Goal: Navigation & Orientation: Find specific page/section

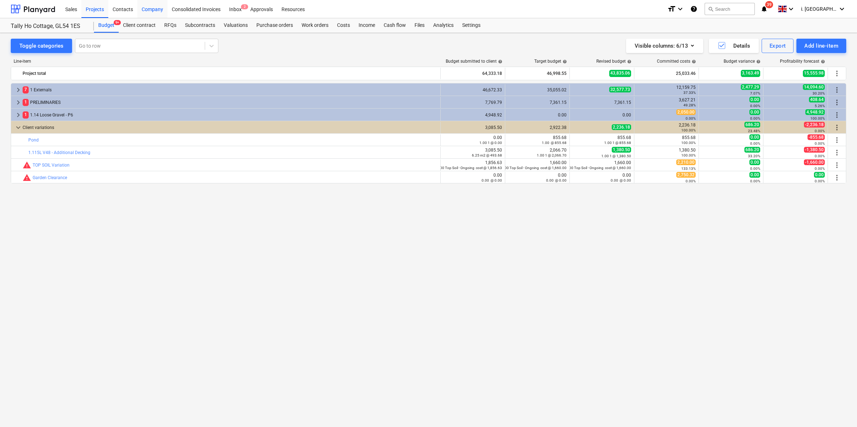
click at [151, 13] on div "Company" at bounding box center [152, 9] width 30 height 18
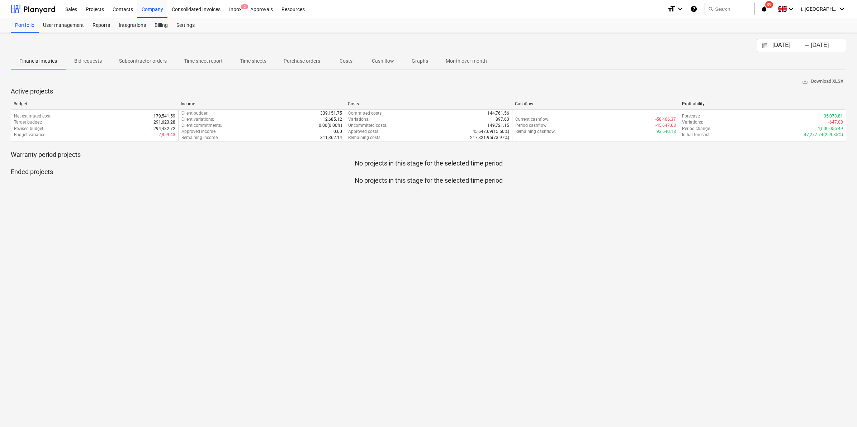
click at [246, 60] on p "Time sheets" at bounding box center [253, 61] width 27 height 8
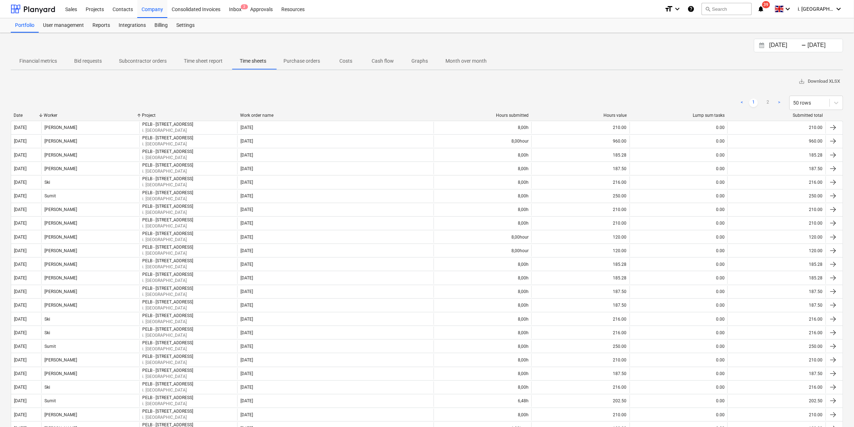
click at [30, 114] on div "Date" at bounding box center [26, 115] width 24 height 5
click at [66, 115] on div "Worker" at bounding box center [90, 115] width 92 height 5
click at [91, 9] on div "Projects" at bounding box center [94, 9] width 27 height 18
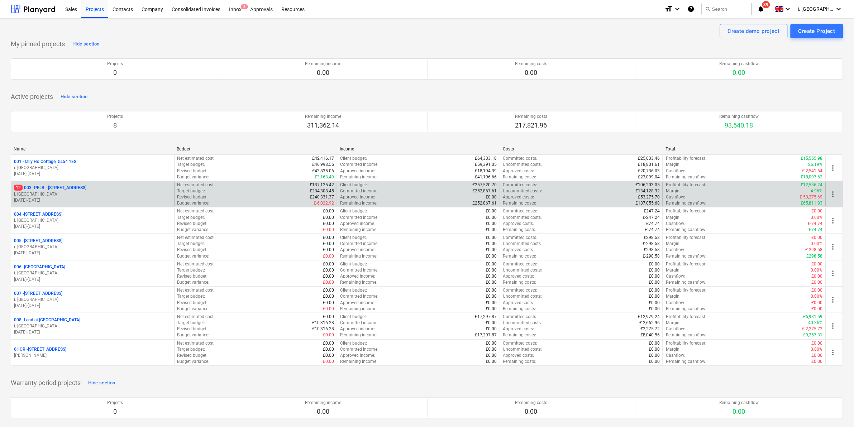
click at [67, 194] on p "i. [GEOGRAPHIC_DATA]" at bounding box center [92, 194] width 157 height 6
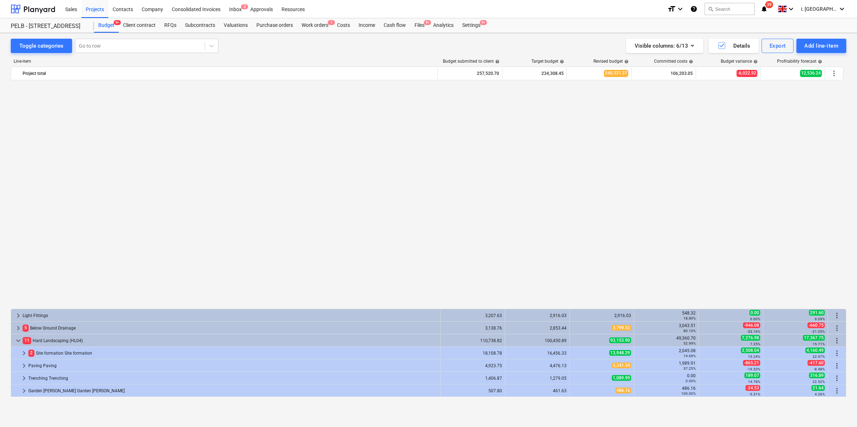
scroll to position [250, 0]
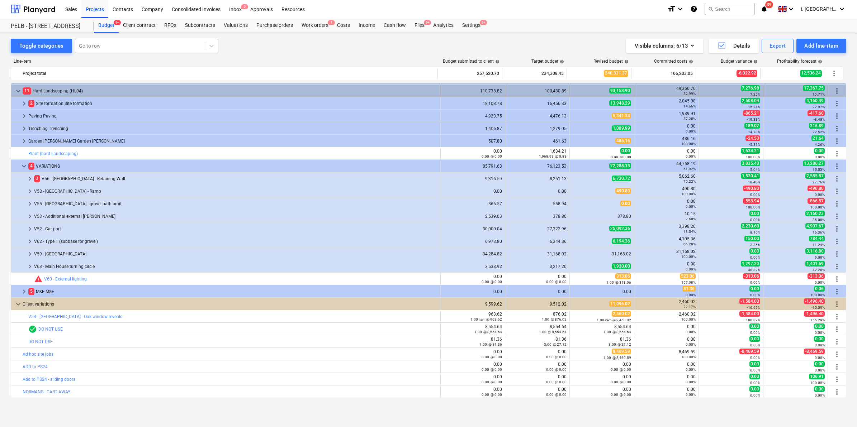
click at [18, 89] on span "keyboard_arrow_down" at bounding box center [18, 91] width 9 height 9
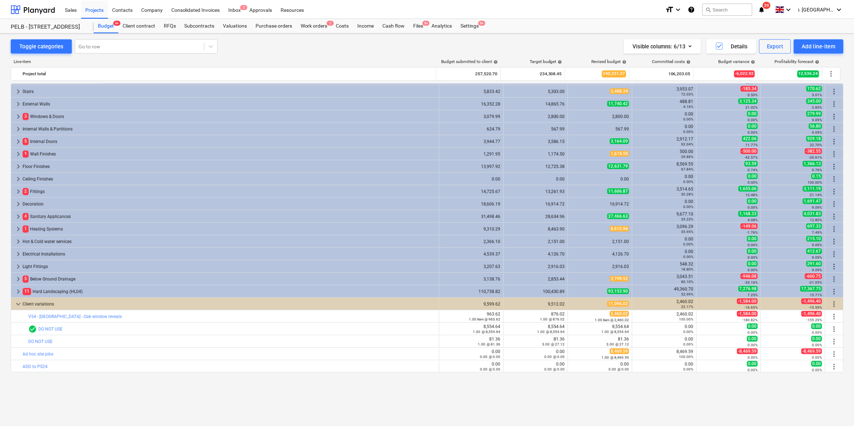
scroll to position [0, 0]
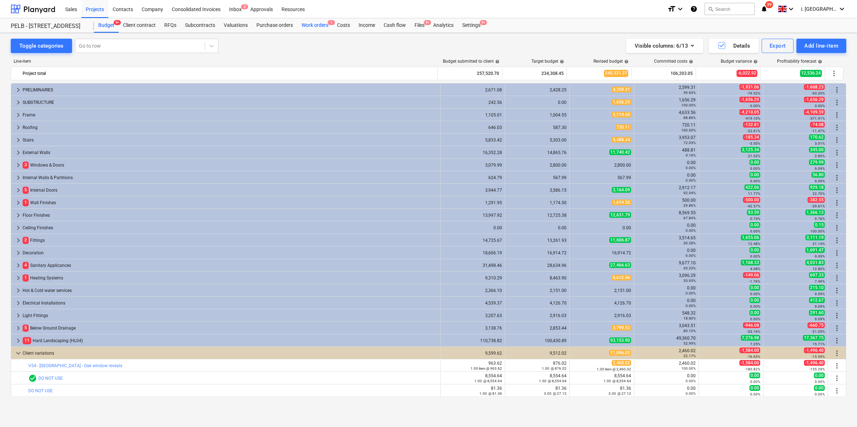
drag, startPoint x: 326, startPoint y: 22, endPoint x: 323, endPoint y: 24, distance: 4.2
click at [328, 22] on span "1" at bounding box center [331, 22] width 7 height 5
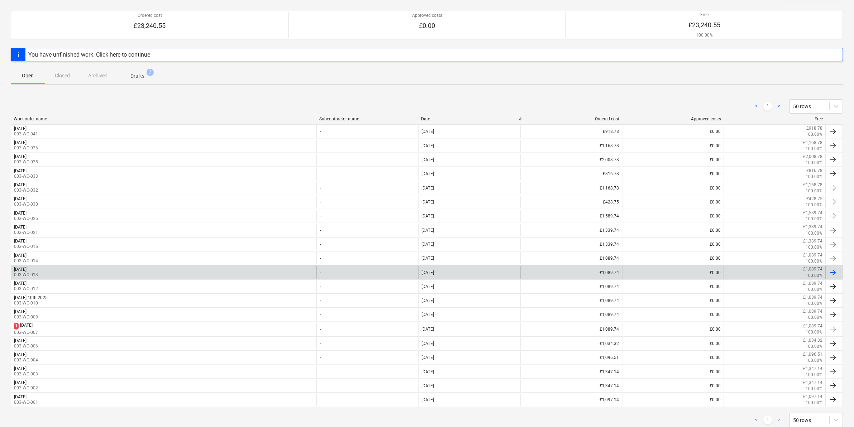
scroll to position [78, 0]
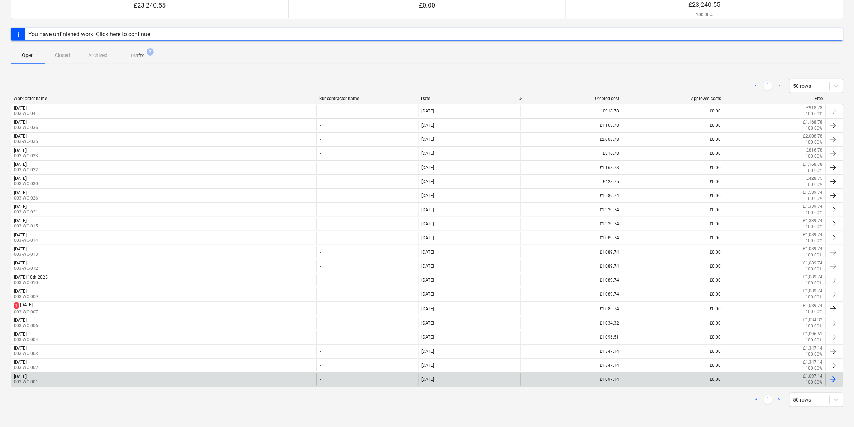
drag, startPoint x: 57, startPoint y: 376, endPoint x: 43, endPoint y: 376, distance: 14.3
click at [27, 376] on div "[DATE]" at bounding box center [20, 376] width 13 height 5
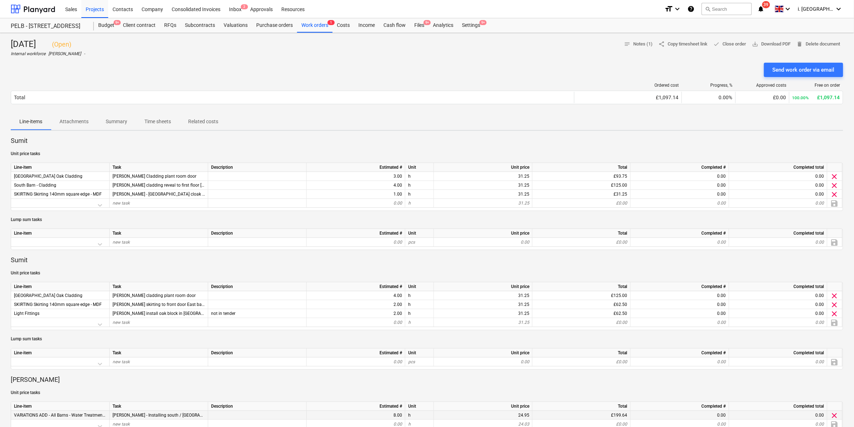
click at [81, 416] on span "VARIATIONS ADD - All Barns - Water Treatment plants" at bounding box center [65, 415] width 103 height 5
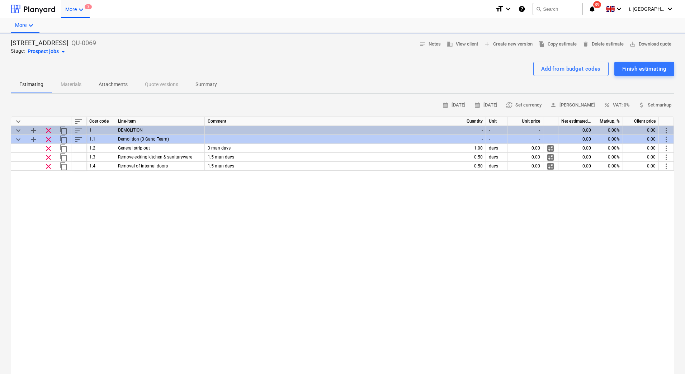
type textarea "x"
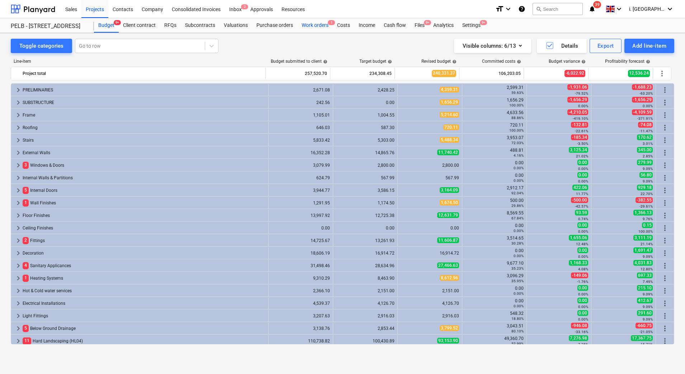
drag, startPoint x: 320, startPoint y: 23, endPoint x: 316, endPoint y: 28, distance: 5.9
click at [320, 23] on div "Work orders 1" at bounding box center [314, 25] width 35 height 14
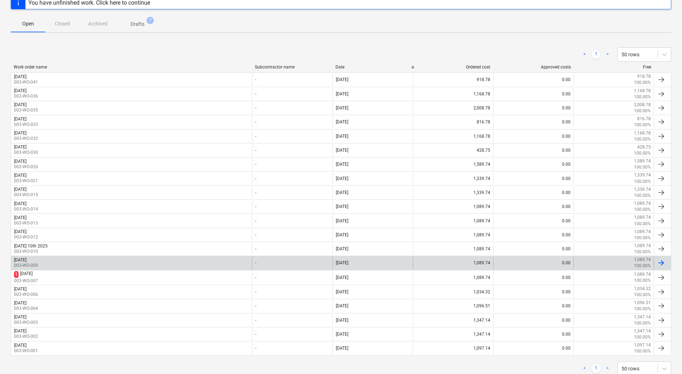
scroll to position [130, 0]
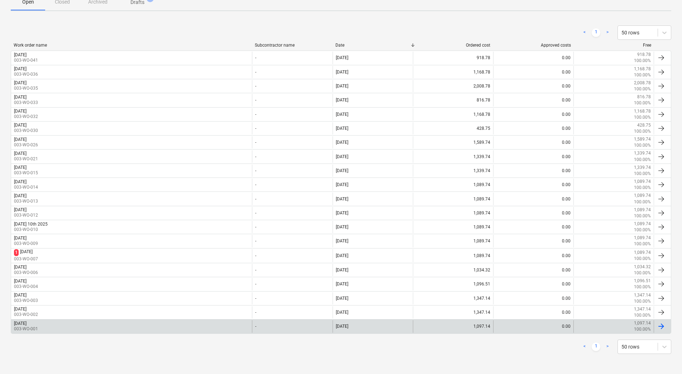
drag, startPoint x: 48, startPoint y: 325, endPoint x: 33, endPoint y: 323, distance: 14.8
click at [27, 323] on div "[DATE]" at bounding box center [20, 323] width 13 height 5
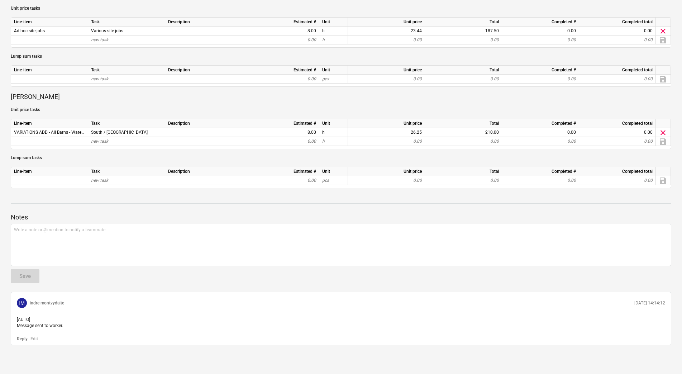
scroll to position [159, 0]
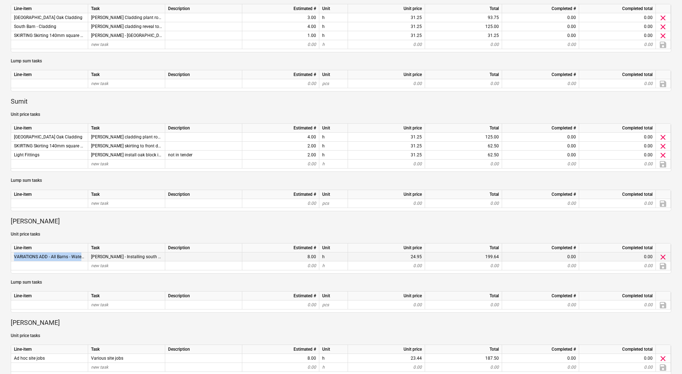
drag, startPoint x: 14, startPoint y: 257, endPoint x: 81, endPoint y: 258, distance: 67.0
click at [81, 258] on div "VARIATIONS ADD - All Barns - Water Treatment plants" at bounding box center [49, 256] width 77 height 9
copy span "VARIATIONS ADD - All Barns - Wate"
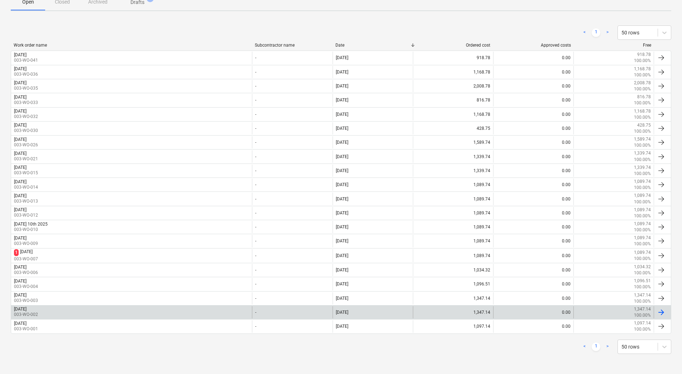
click at [27, 308] on div "[DATE]" at bounding box center [20, 308] width 13 height 5
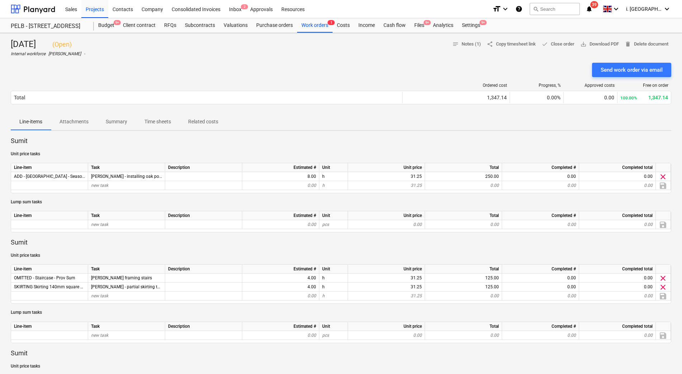
scroll to position [327, 0]
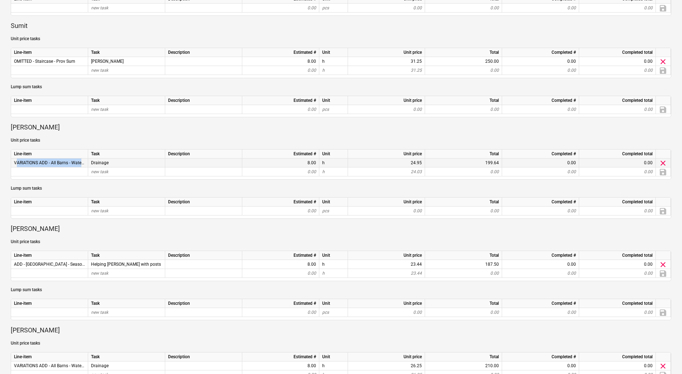
drag, startPoint x: 16, startPoint y: 162, endPoint x: 82, endPoint y: 162, distance: 65.6
click at [82, 162] on span "VARIATIONS ADD - All Barns - Water Treatment plants" at bounding box center [65, 162] width 103 height 5
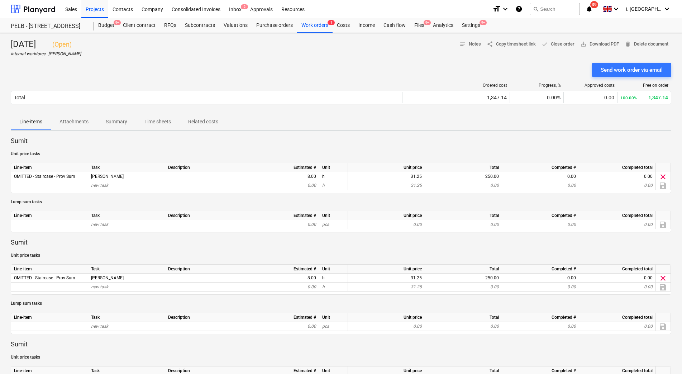
scroll to position [327, 0]
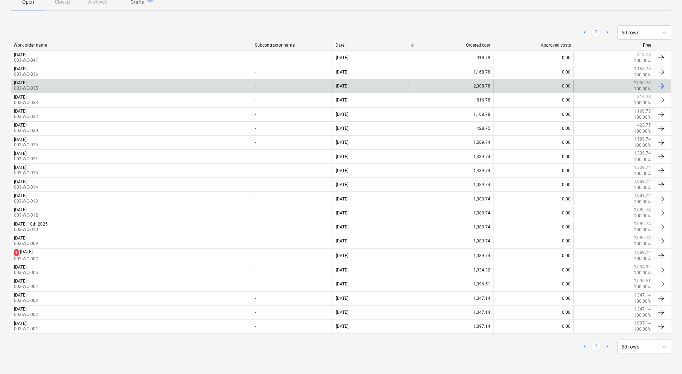
scroll to position [130, 0]
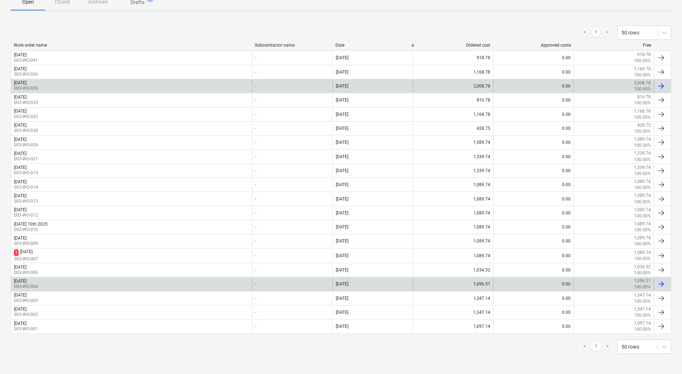
click at [27, 281] on div "[DATE]" at bounding box center [20, 280] width 13 height 5
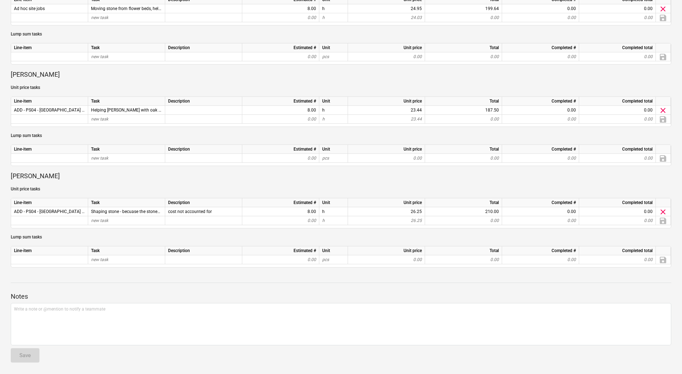
scroll to position [62, 0]
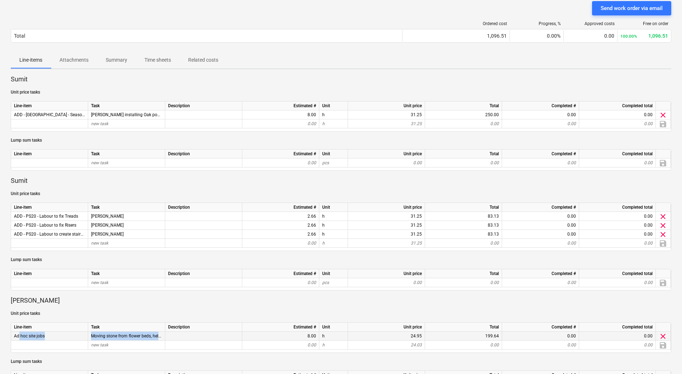
drag, startPoint x: 16, startPoint y: 336, endPoint x: 168, endPoint y: 336, distance: 151.3
click at [0, 0] on div "Ad hoc site jobs Moving stone from flower beds, helping set dave up, Site clean…" at bounding box center [0, 0] width 0 height 0
copy div "d hoc site jobs Moving stone from flower beds, helping set dave up, Site clean"
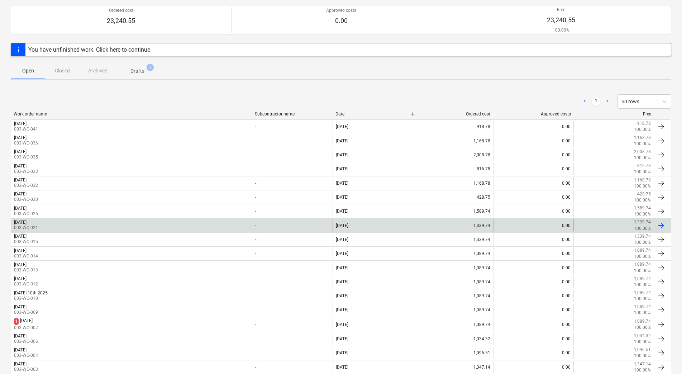
scroll to position [130, 0]
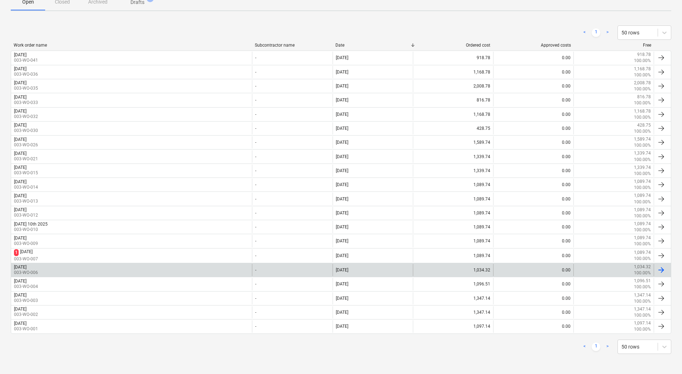
click at [27, 268] on div "[DATE]" at bounding box center [20, 267] width 13 height 5
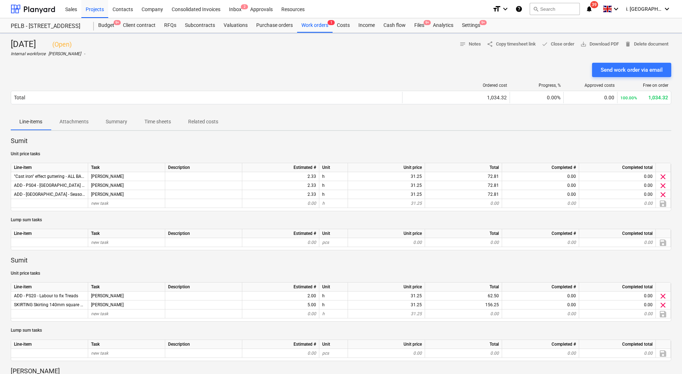
scroll to position [327, 0]
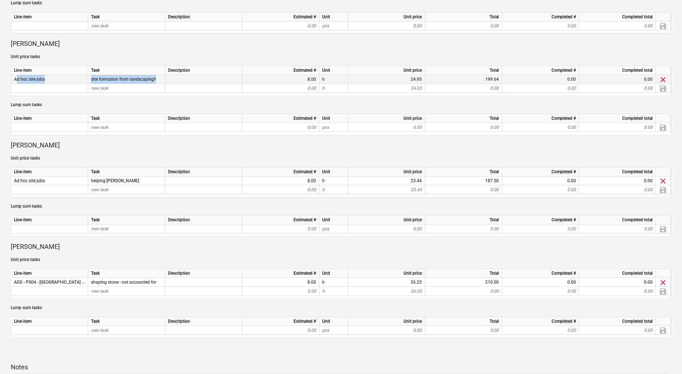
drag, startPoint x: 12, startPoint y: 76, endPoint x: 156, endPoint y: 83, distance: 143.5
click at [0, 0] on div "Ad hoc site jobs site formation from landscaping!! 8.00 h 24.95 199.64 0.00 0.0…" at bounding box center [0, 0] width 0 height 0
copy div "Ad hoc site jobs site formation from landscaping!!"
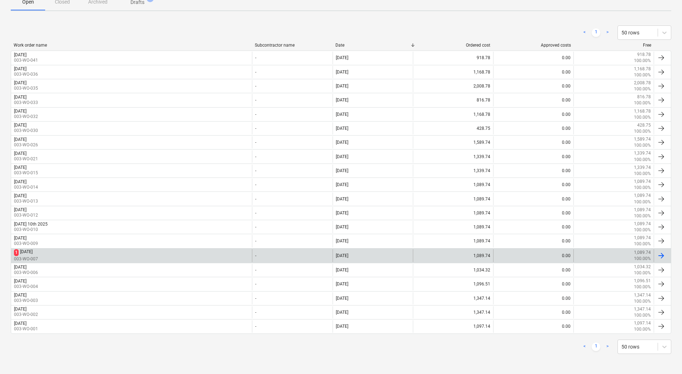
click at [33, 254] on div "[DATE]" at bounding box center [26, 252] width 13 height 7
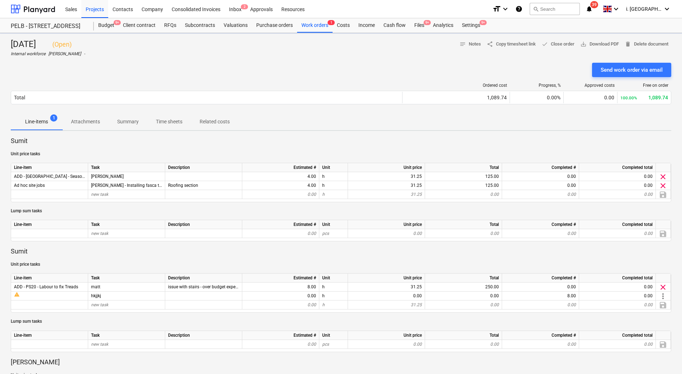
scroll to position [327, 0]
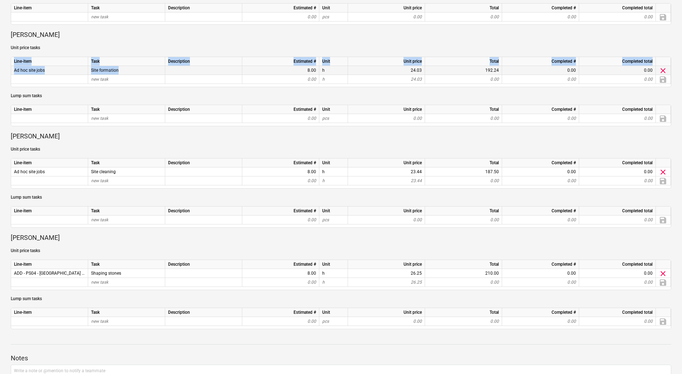
drag, startPoint x: 10, startPoint y: 70, endPoint x: 121, endPoint y: 69, distance: 111.5
click at [121, 69] on div "Monday 8th September 2025 ( Open ) Internal workforce Harry Ford - notes Notes …" at bounding box center [341, 138] width 682 height 865
click at [123, 69] on div "Site formation" at bounding box center [126, 70] width 77 height 9
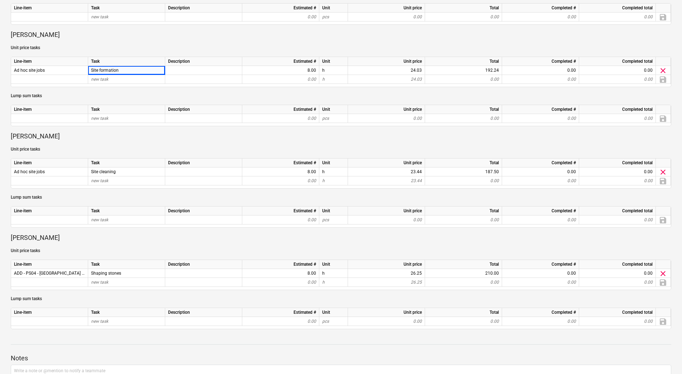
click at [44, 89] on div "Sumit Unit price tasks Line-item Task Description Estimated # Unit Unit price T…" at bounding box center [341, 69] width 661 height 520
drag, startPoint x: 16, startPoint y: 71, endPoint x: 121, endPoint y: 71, distance: 105.4
click at [0, 0] on div "Ad hoc site jobs Site formation 8.00 h 24.03 192.24 0.00 0.00 clear" at bounding box center [0, 0] width 0 height 0
copy div "d hoc site jobs Site formation"
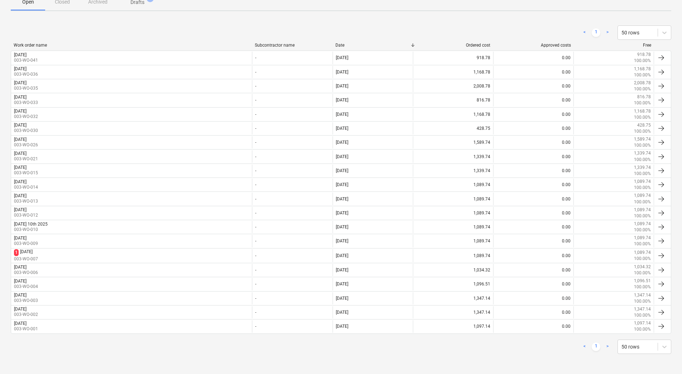
scroll to position [130, 0]
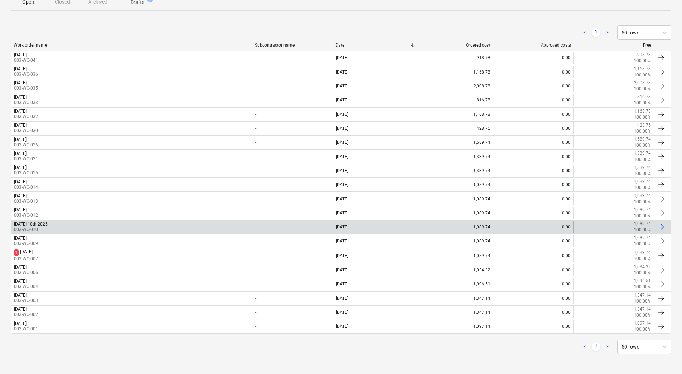
click at [89, 233] on div "Wednesday 10th 2025 003-WO-010" at bounding box center [131, 227] width 241 height 12
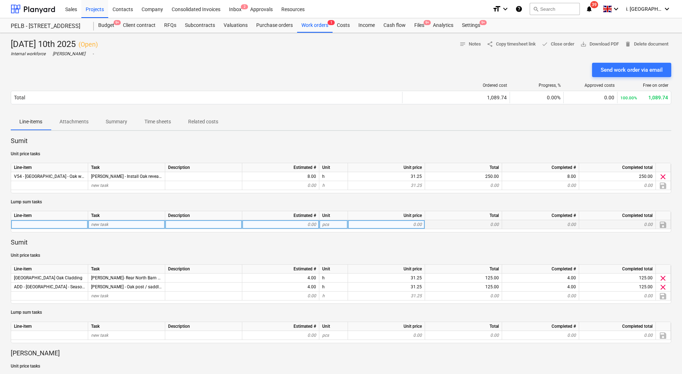
scroll to position [327, 0]
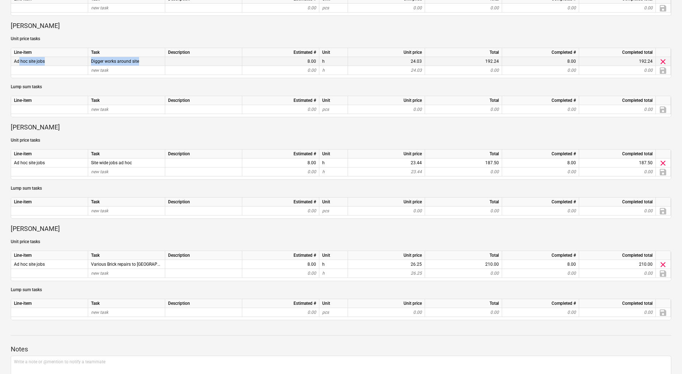
drag, startPoint x: 16, startPoint y: 61, endPoint x: 142, endPoint y: 63, distance: 125.8
click at [0, 0] on div "Ad hoc site jobs Digger works around site 8.00 h 24.03 192.24 8.00 192.24 clear" at bounding box center [0, 0] width 0 height 0
copy div "d hoc site jobs Digger works around site"
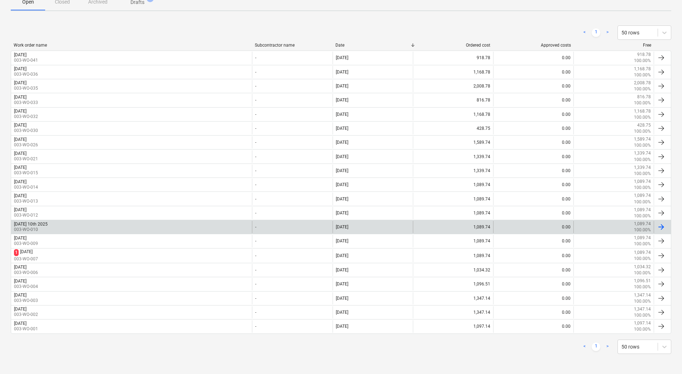
click at [65, 226] on div "Wednesday 10th 2025 003-WO-010" at bounding box center [131, 227] width 241 height 12
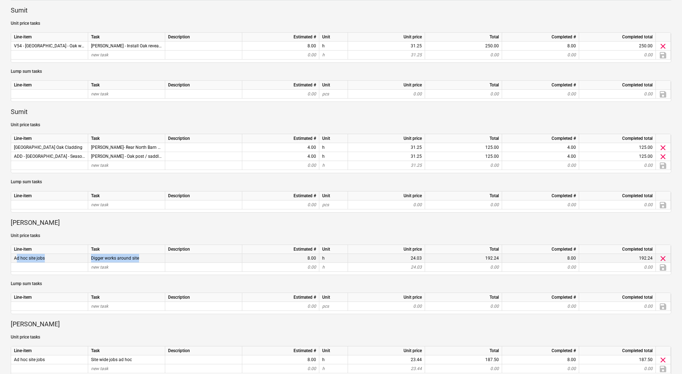
drag, startPoint x: 13, startPoint y: 259, endPoint x: 142, endPoint y: 259, distance: 128.7
click at [0, 0] on div "Ad hoc site jobs Digger works around site 8.00 h 24.03 192.24 8.00 192.24 clear" at bounding box center [0, 0] width 0 height 0
copy div "Ad hoc site jobs Digger works around site"
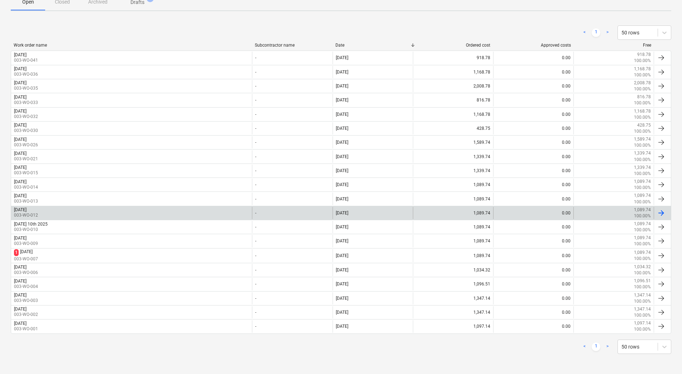
click at [75, 210] on div "Thursday 11th Sept 003-WO-012" at bounding box center [131, 213] width 241 height 12
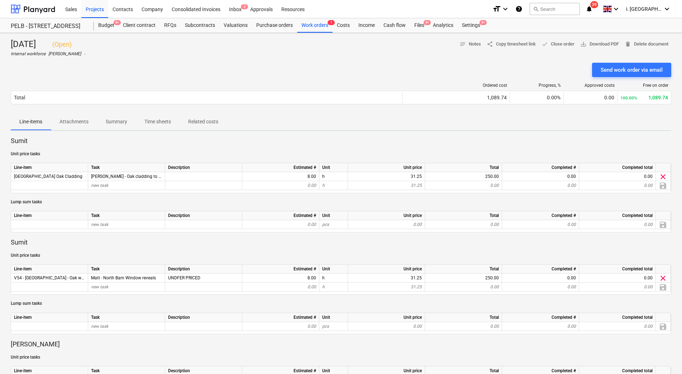
scroll to position [327, 0]
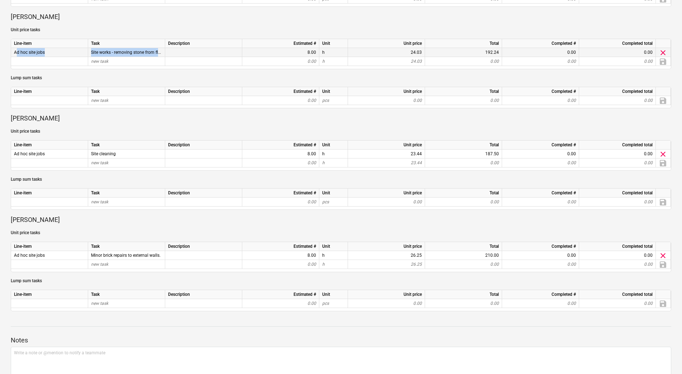
drag, startPoint x: 13, startPoint y: 54, endPoint x: 166, endPoint y: 50, distance: 153.1
click at [0, 0] on div "Ad hoc site jobs Site works - removing stone from flower beds 8.00 h 24.03 192.…" at bounding box center [0, 0] width 0 height 0
copy div "Ad hoc site jobs Site works - removing stone from flower beds"
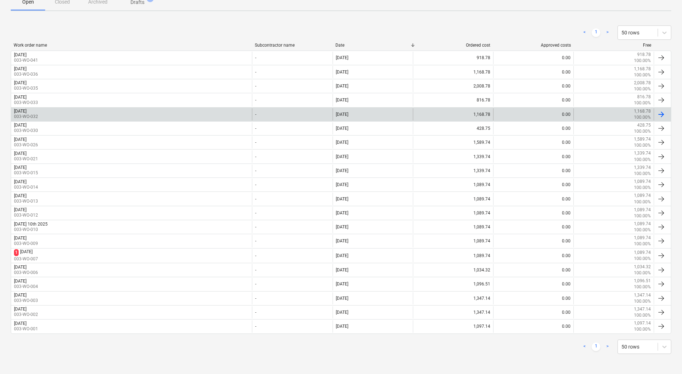
scroll to position [130, 0]
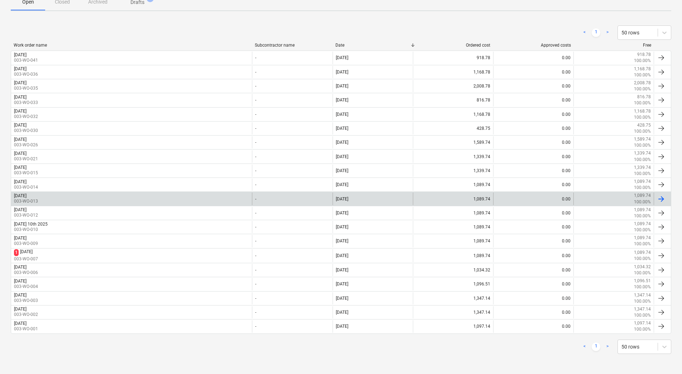
click at [38, 199] on p "003-WO-013" at bounding box center [26, 201] width 24 height 6
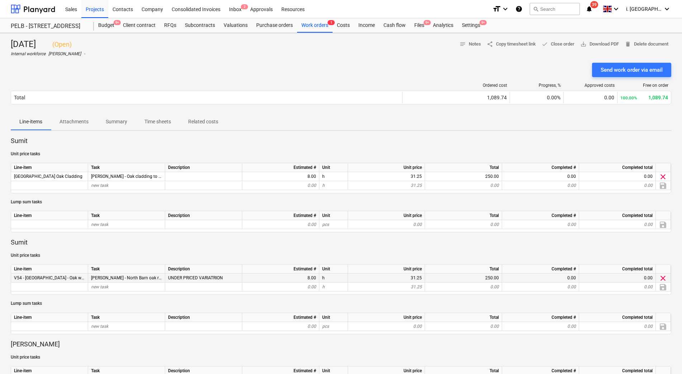
scroll to position [327, 0]
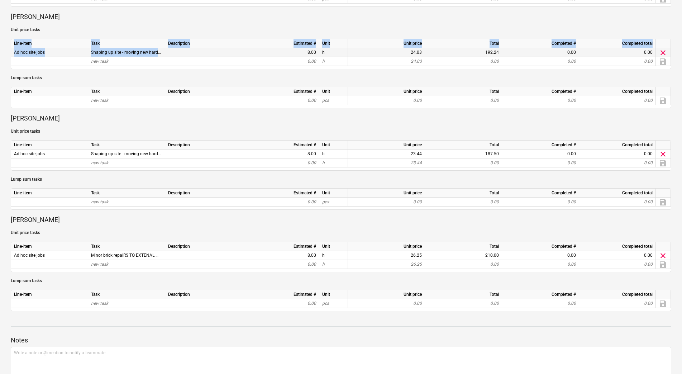
drag, startPoint x: 19, startPoint y: 54, endPoint x: 164, endPoint y: 49, distance: 144.9
click at [164, 49] on div "Friday 12th September ( Open ) Internal workforce Harry Ford - notes Notes shar…" at bounding box center [341, 62] width 682 height 712
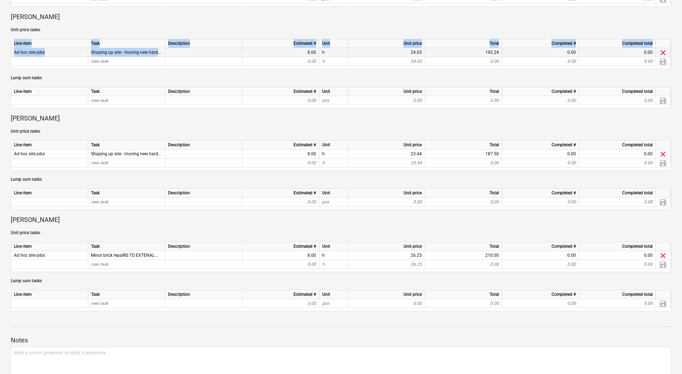
drag, startPoint x: 9, startPoint y: 54, endPoint x: 156, endPoint y: 55, distance: 146.2
click at [156, 55] on div "Friday 12th September ( Open ) Internal workforce Harry Ford - notes Notes shar…" at bounding box center [341, 62] width 682 height 712
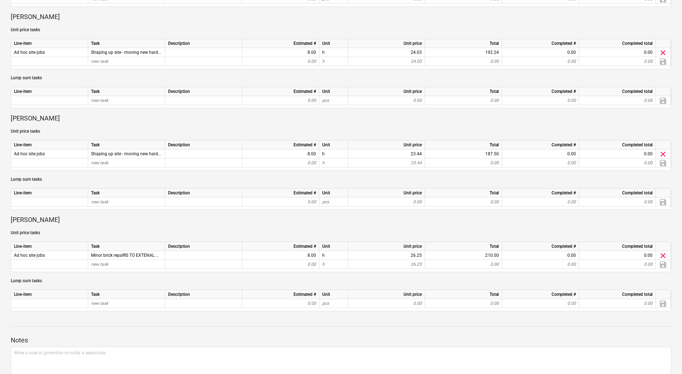
drag, startPoint x: 156, startPoint y: 55, endPoint x: 136, endPoint y: 15, distance: 44.2
click at [137, 13] on p "[PERSON_NAME]" at bounding box center [341, 17] width 661 height 9
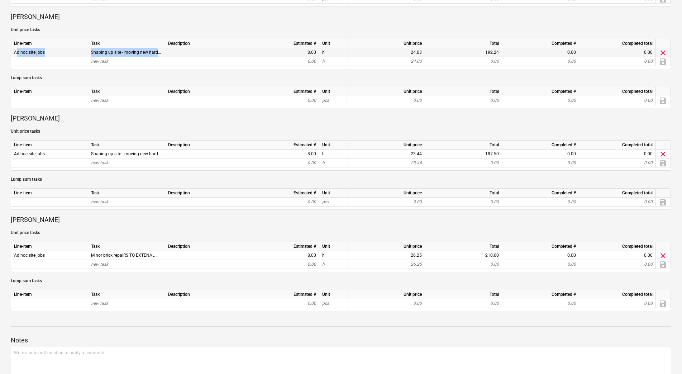
drag, startPoint x: 14, startPoint y: 51, endPoint x: 163, endPoint y: 51, distance: 148.7
click at [0, 0] on div "Ad hoc site jobs Shaping up site - moving new hardcore 8.00 h 24.03 192.24 0.00…" at bounding box center [0, 0] width 0 height 0
copy div "Ad hoc site jobs Shaping up site - moving new hardcor"
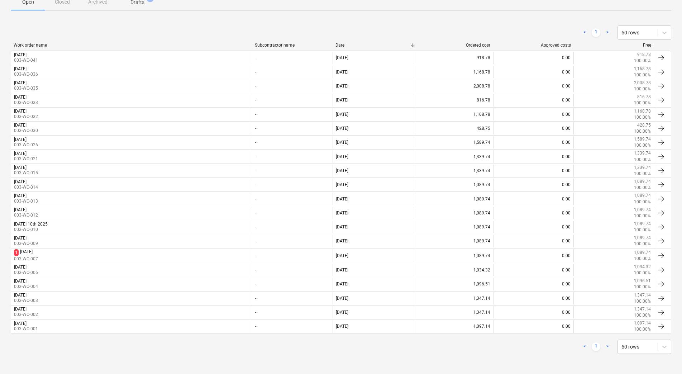
scroll to position [130, 0]
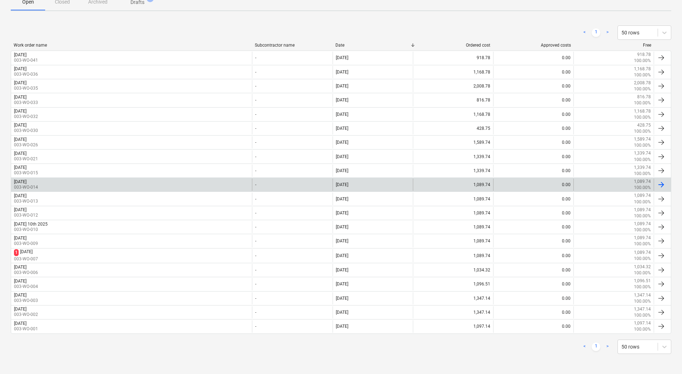
click at [55, 189] on div "Monday 15th Sep 003-WO-014" at bounding box center [131, 184] width 241 height 12
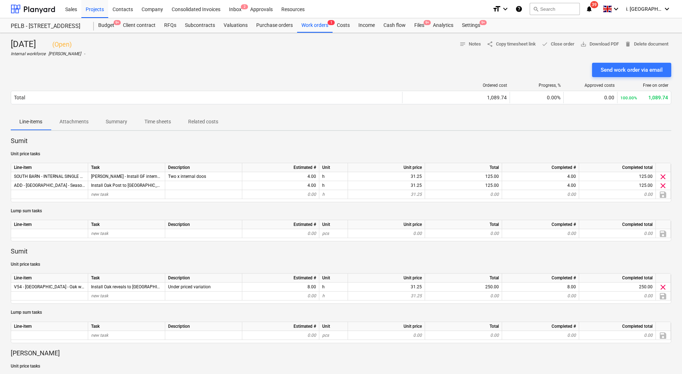
click at [61, 252] on p "Sumit" at bounding box center [341, 251] width 661 height 9
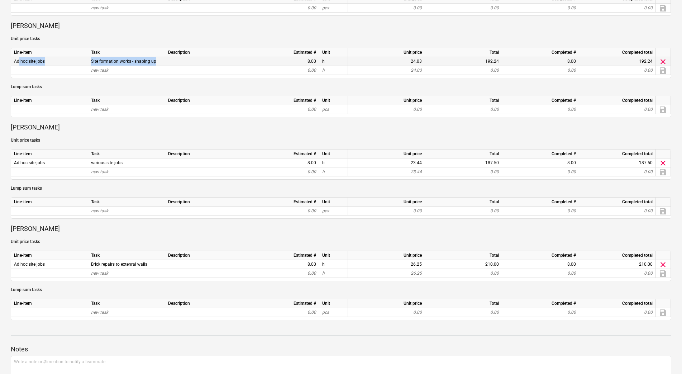
drag, startPoint x: 16, startPoint y: 59, endPoint x: 167, endPoint y: 59, distance: 150.5
click at [0, 0] on div "Ad hoc site jobs Site formation works - shaping up 8.00 h 24.03 192.24 8.00 192…" at bounding box center [0, 0] width 0 height 0
click at [10, 75] on div "Monday 15th Sep ( Open ) Internal workforce Harry Ford - notes Notes share Copy…" at bounding box center [341, 66] width 682 height 721
drag, startPoint x: 11, startPoint y: 62, endPoint x: 157, endPoint y: 58, distance: 145.9
click at [0, 0] on div "Ad hoc site jobs Site formation works - shaping up 8.00 h 24.03 192.24 8.00 192…" at bounding box center [0, 0] width 0 height 0
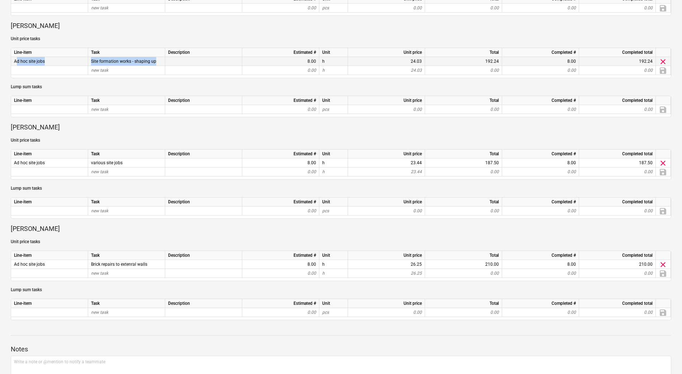
copy div "Ad hoc site jobs Site formation works - shaping up"
click at [148, 136] on div "Sumit Unit price tasks Line-item Task Description Estimated # Unit Unit price T…" at bounding box center [341, 64] width 661 height 511
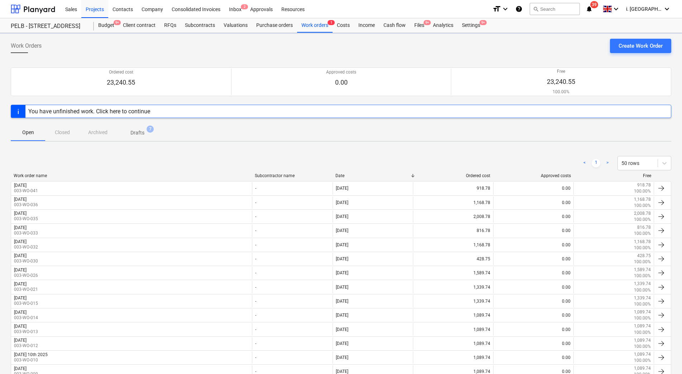
scroll to position [130, 0]
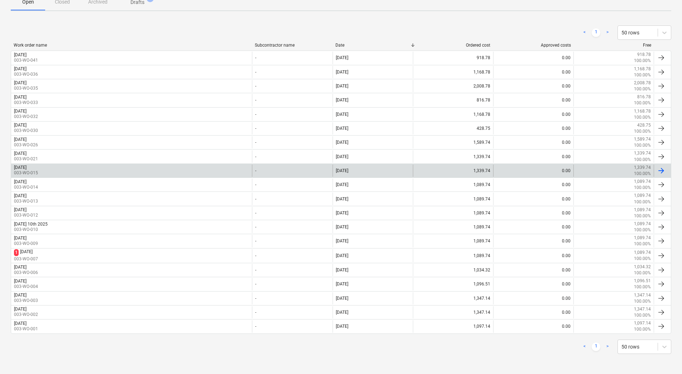
click at [27, 168] on div "[DATE]" at bounding box center [20, 167] width 13 height 5
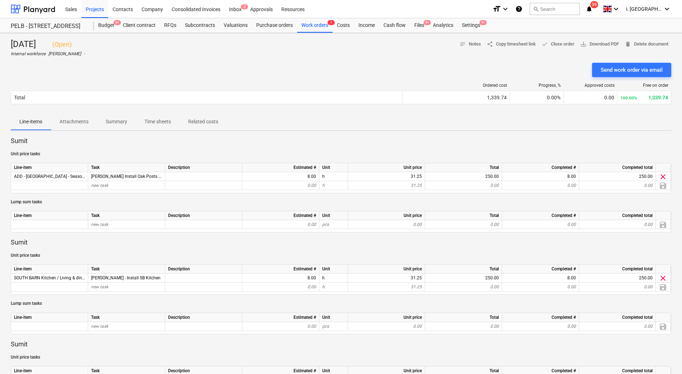
scroll to position [327, 0]
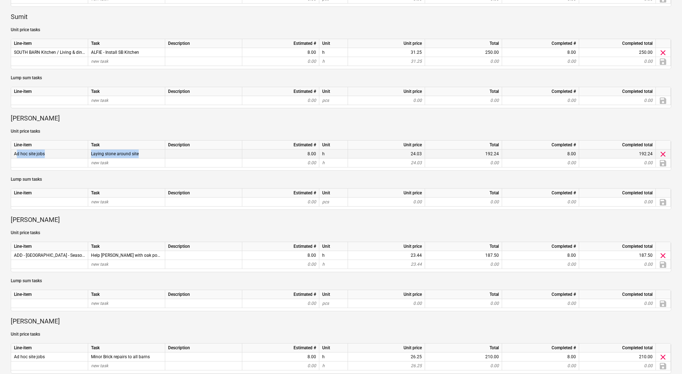
drag, startPoint x: 14, startPoint y: 152, endPoint x: 163, endPoint y: 152, distance: 148.7
click at [0, 0] on div "Ad hoc site jobs Laying stone around site 8.00 h 24.03 192.24 8.00 192.24 clear" at bounding box center [0, 0] width 0 height 0
copy div "Ad hoc site jobs Laying stone around site"
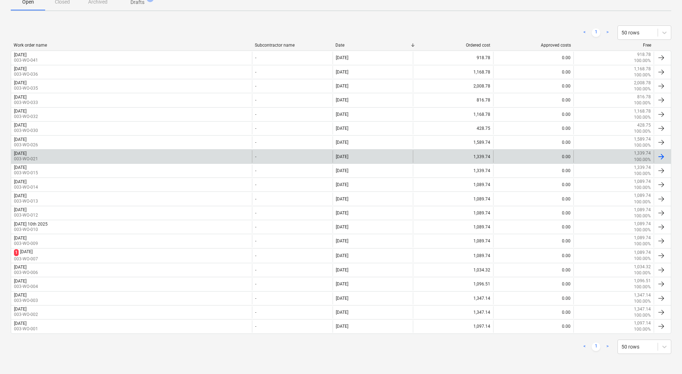
click at [27, 154] on div "[DATE]" at bounding box center [20, 153] width 13 height 5
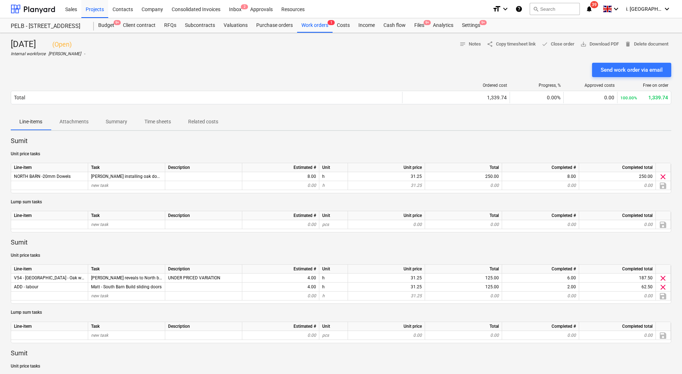
scroll to position [327, 0]
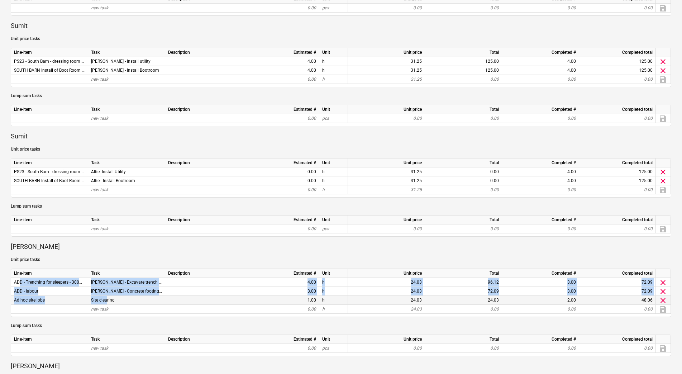
drag, startPoint x: 15, startPoint y: 278, endPoint x: 105, endPoint y: 301, distance: 92.2
click at [105, 301] on div "Line-item Task Description Estimated # Unit Unit price Total Completed # Comple…" at bounding box center [341, 292] width 661 height 48
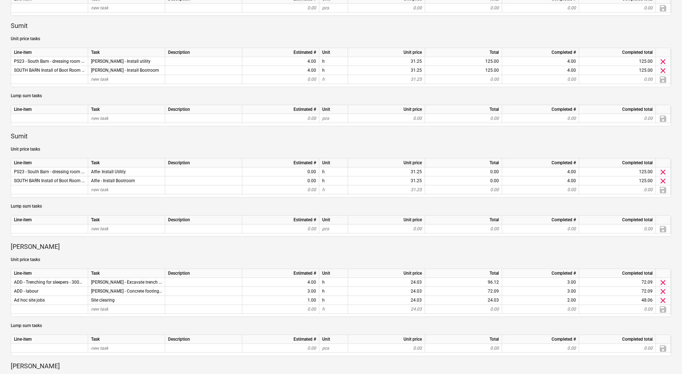
click at [4, 266] on div "Wednesday 17th September 2025 ( Open ) Internal workforce Harry Ford - notes No…" at bounding box center [341, 195] width 682 height 978
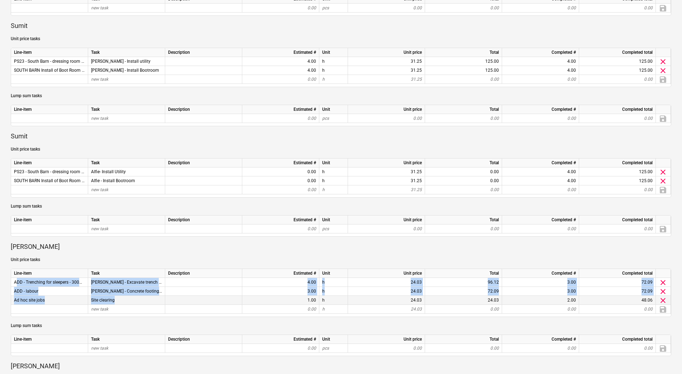
drag, startPoint x: 11, startPoint y: 278, endPoint x: 144, endPoint y: 303, distance: 135.3
click at [144, 303] on div "Line-item Task Description Estimated # Unit Unit price Total Completed # Comple…" at bounding box center [341, 292] width 661 height 48
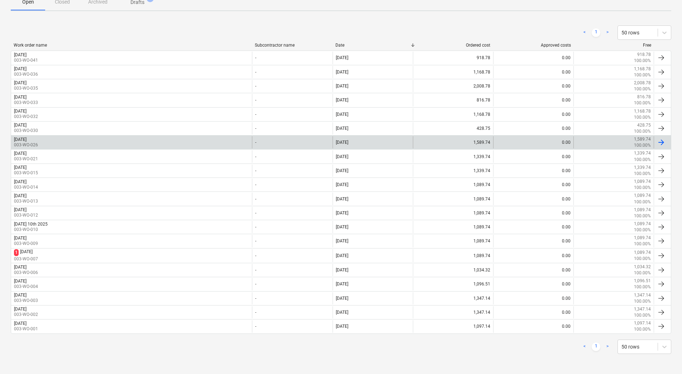
click at [78, 147] on div "Thursday 18th Sept 2025 003-WO-026" at bounding box center [131, 142] width 241 height 12
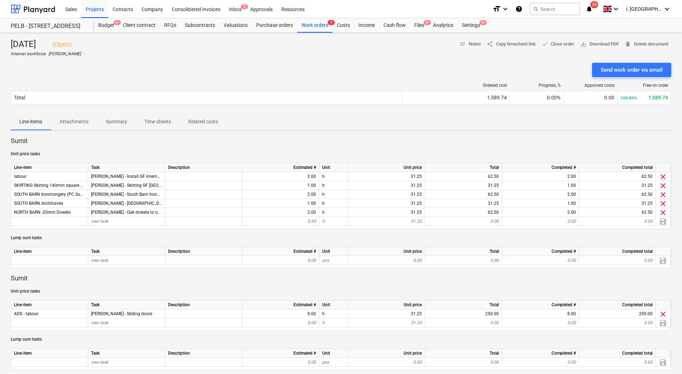
scroll to position [327, 0]
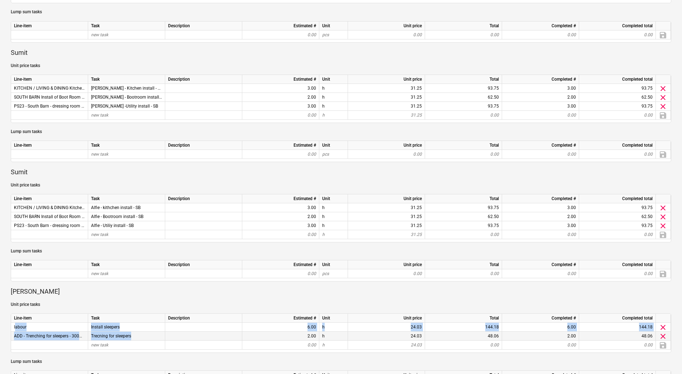
drag, startPoint x: 13, startPoint y: 323, endPoint x: 140, endPoint y: 338, distance: 128.5
click at [140, 338] on div "Line-item Task Description Estimated # Unit Unit price Total Completed # Comple…" at bounding box center [341, 332] width 661 height 39
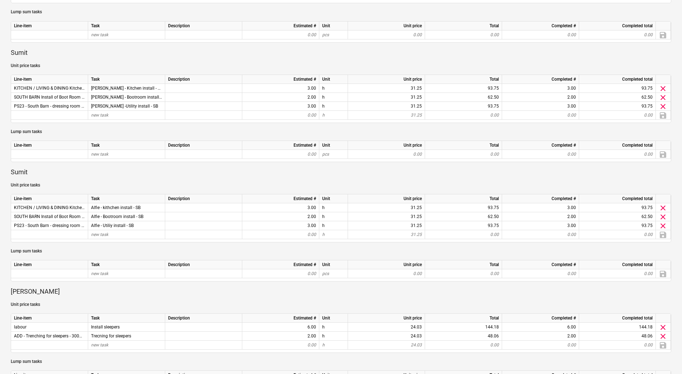
drag, startPoint x: 140, startPoint y: 338, endPoint x: 145, endPoint y: 308, distance: 30.8
click at [146, 310] on div "Sumit Unit price tasks Line-item Task Description Estimated # Unit Unit price T…" at bounding box center [341, 202] width 661 height 786
click at [107, 297] on div "Sumit Unit price tasks Line-item Task Description Estimated # Unit Unit price T…" at bounding box center [341, 202] width 661 height 786
drag, startPoint x: 36, startPoint y: 329, endPoint x: 126, endPoint y: 331, distance: 90.4
click at [127, 331] on div "Line-item Task Description Estimated # Unit Unit price Total Completed # Comple…" at bounding box center [341, 332] width 661 height 39
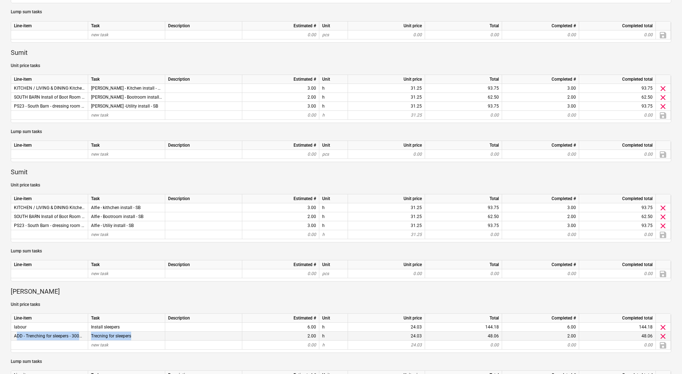
drag, startPoint x: 12, startPoint y: 333, endPoint x: 137, endPoint y: 336, distance: 124.8
click at [0, 0] on div "ADD - Trenching for sleepers - 300mm x 450mm - labour only item Trecning for sl…" at bounding box center [0, 0] width 0 height 0
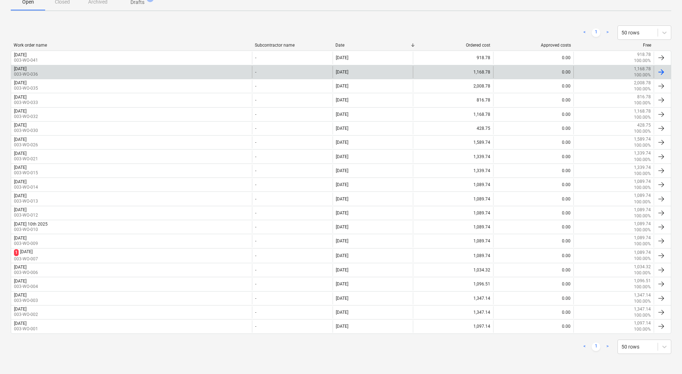
scroll to position [130, 0]
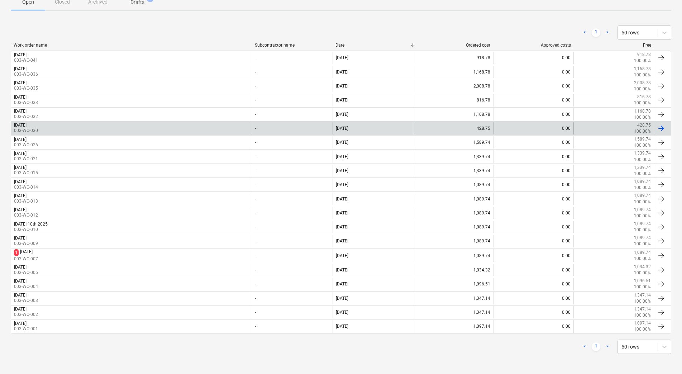
click at [38, 132] on p "003-WO-030" at bounding box center [26, 131] width 24 height 6
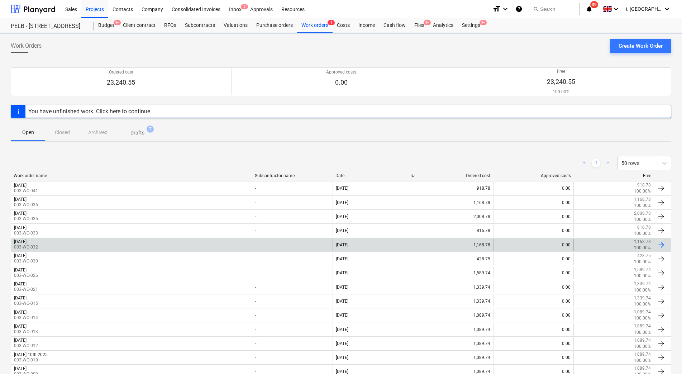
scroll to position [130, 0]
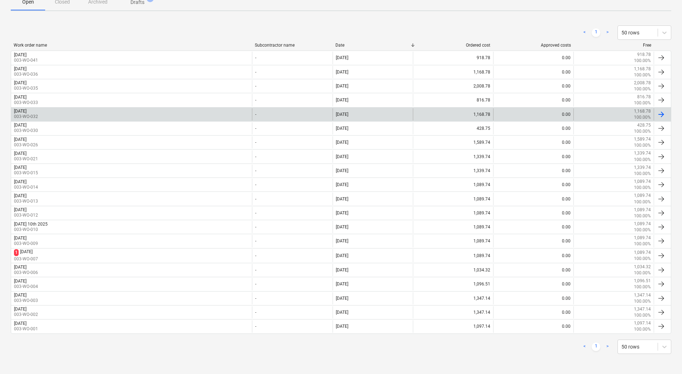
click at [103, 109] on div "Monday 22nd September 2025 003-WO-032" at bounding box center [131, 114] width 241 height 12
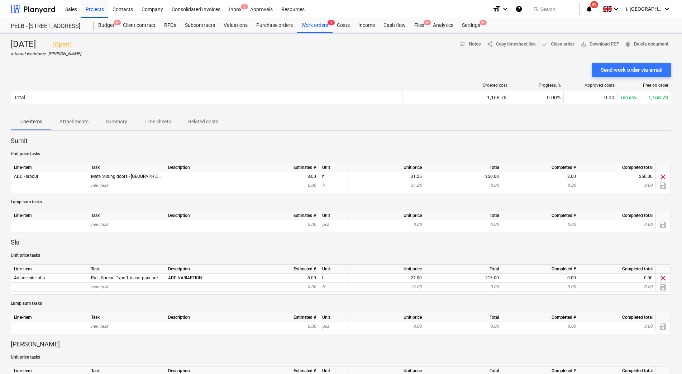
scroll to position [327, 0]
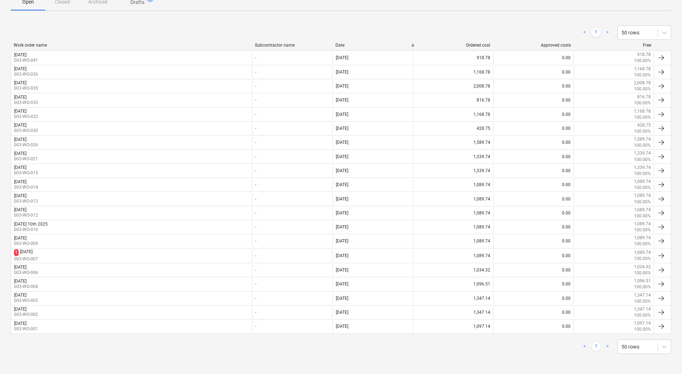
scroll to position [130, 0]
click at [27, 97] on div "[DATE]" at bounding box center [20, 97] width 13 height 5
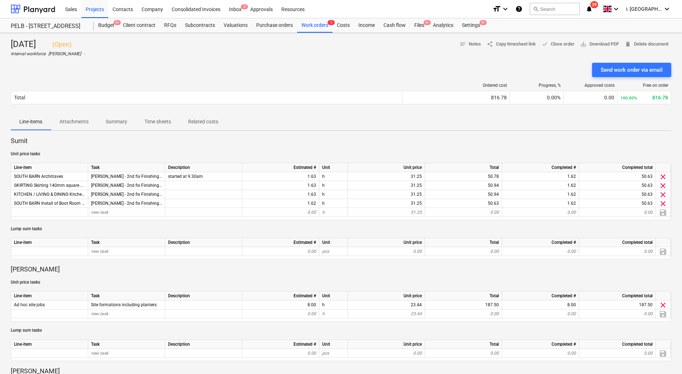
scroll to position [130, 0]
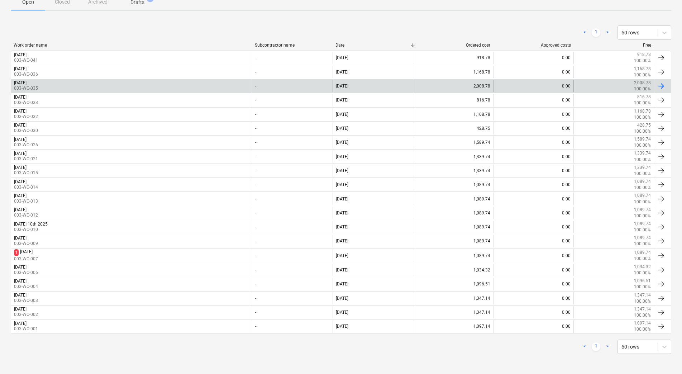
click at [197, 83] on div "Wednesday 24th September 2025 003-WO-035" at bounding box center [131, 86] width 241 height 12
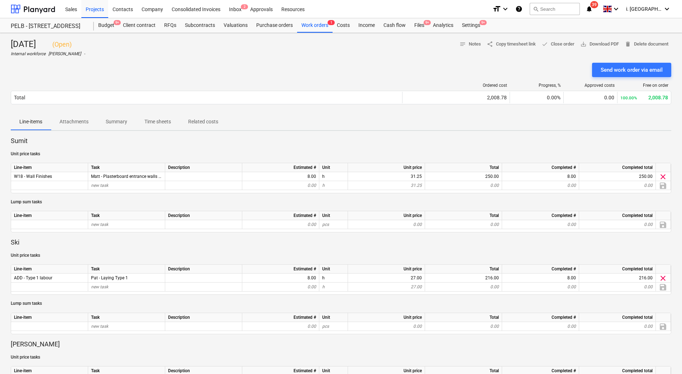
scroll to position [130, 0]
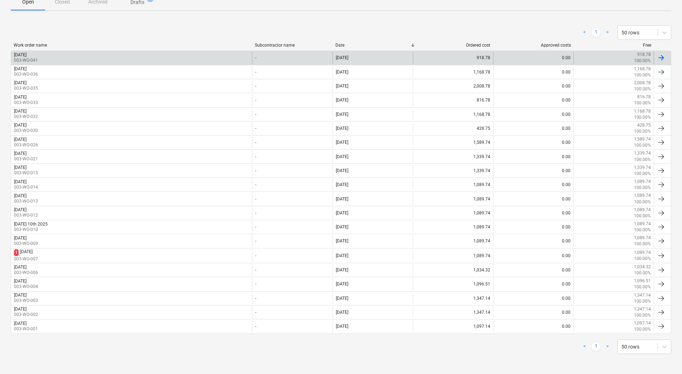
click at [91, 57] on div "Friday 26th September 2025 003-WO-041" at bounding box center [131, 58] width 241 height 12
